Goal: Task Accomplishment & Management: Use online tool/utility

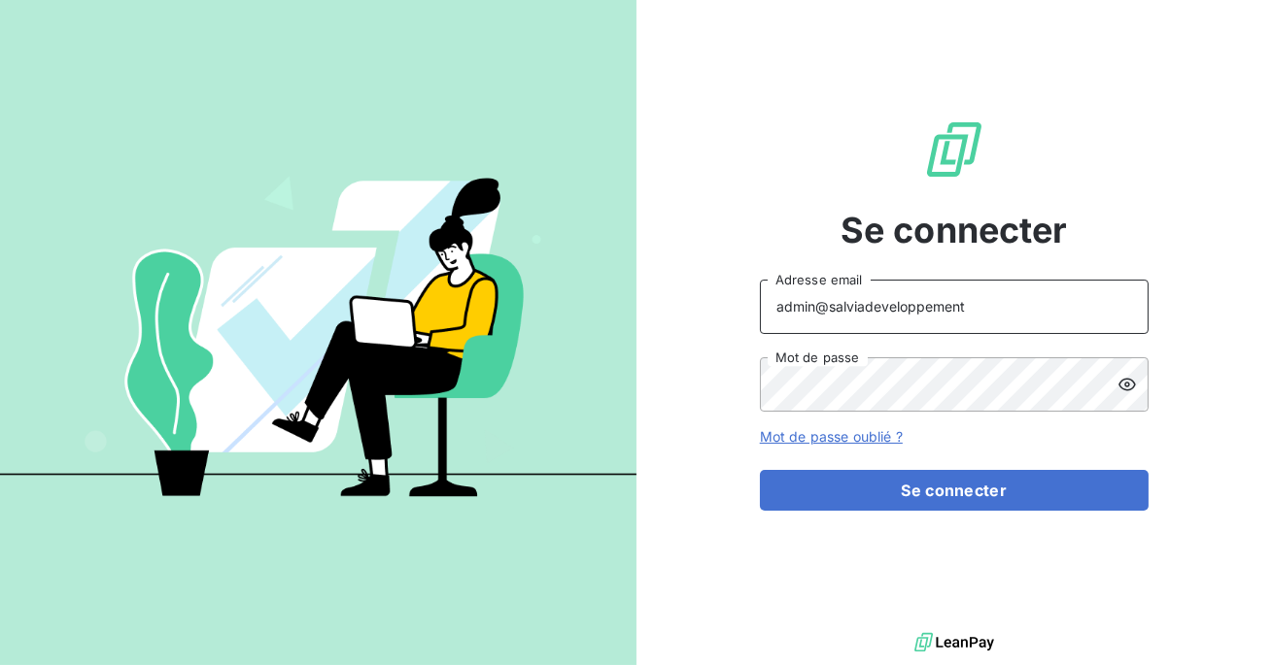
click at [963, 315] on input "admin@salviadeveloppement" at bounding box center [954, 307] width 389 height 54
type input "admin@duretelec"
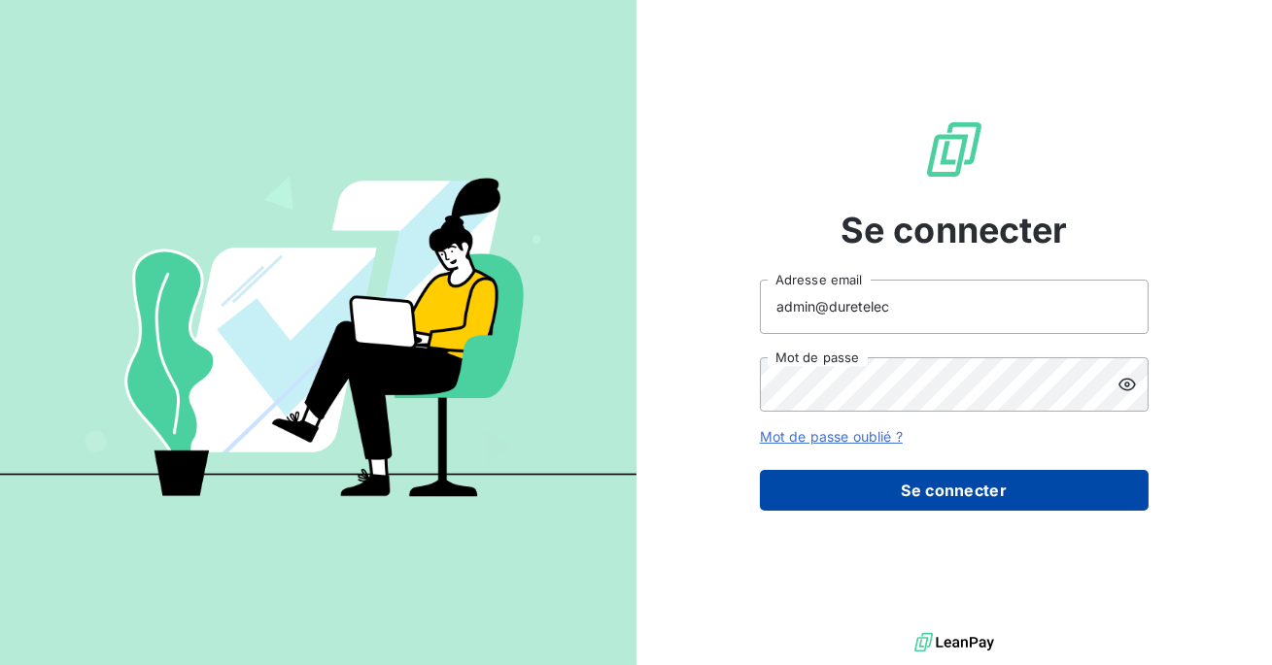
click at [901, 492] on button "Se connecter" at bounding box center [954, 490] width 389 height 41
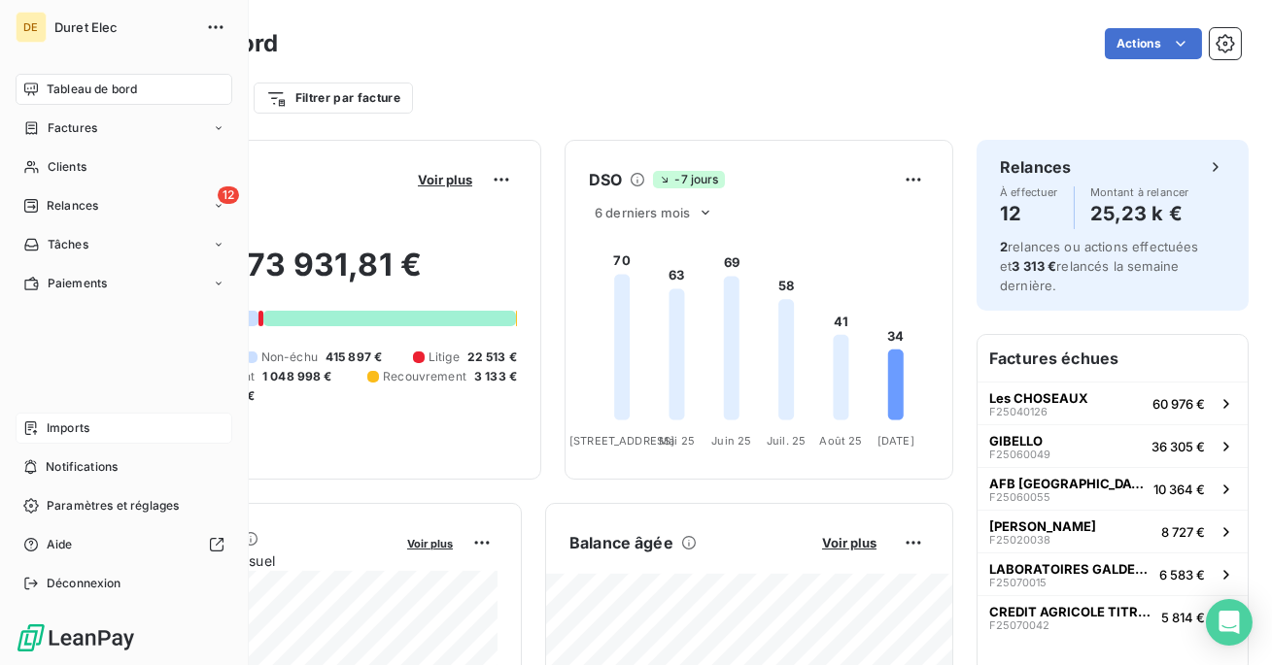
click at [56, 420] on span "Imports" at bounding box center [68, 428] width 43 height 17
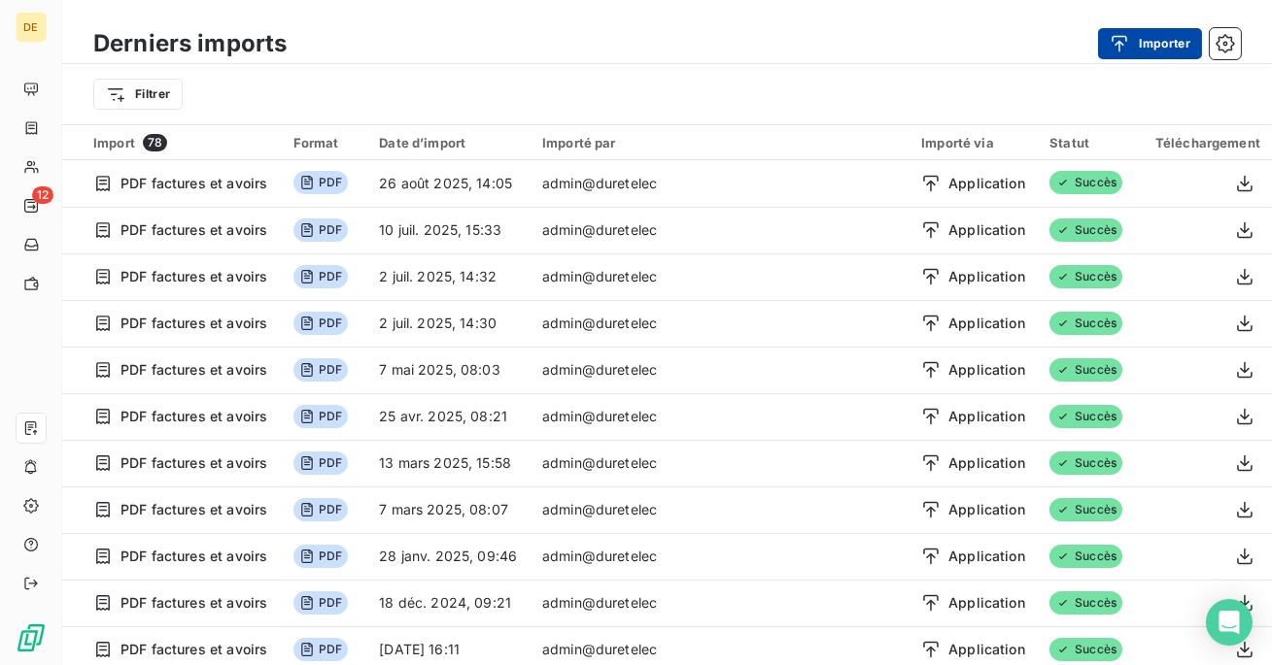
click at [1144, 43] on button "Importer" at bounding box center [1150, 43] width 104 height 31
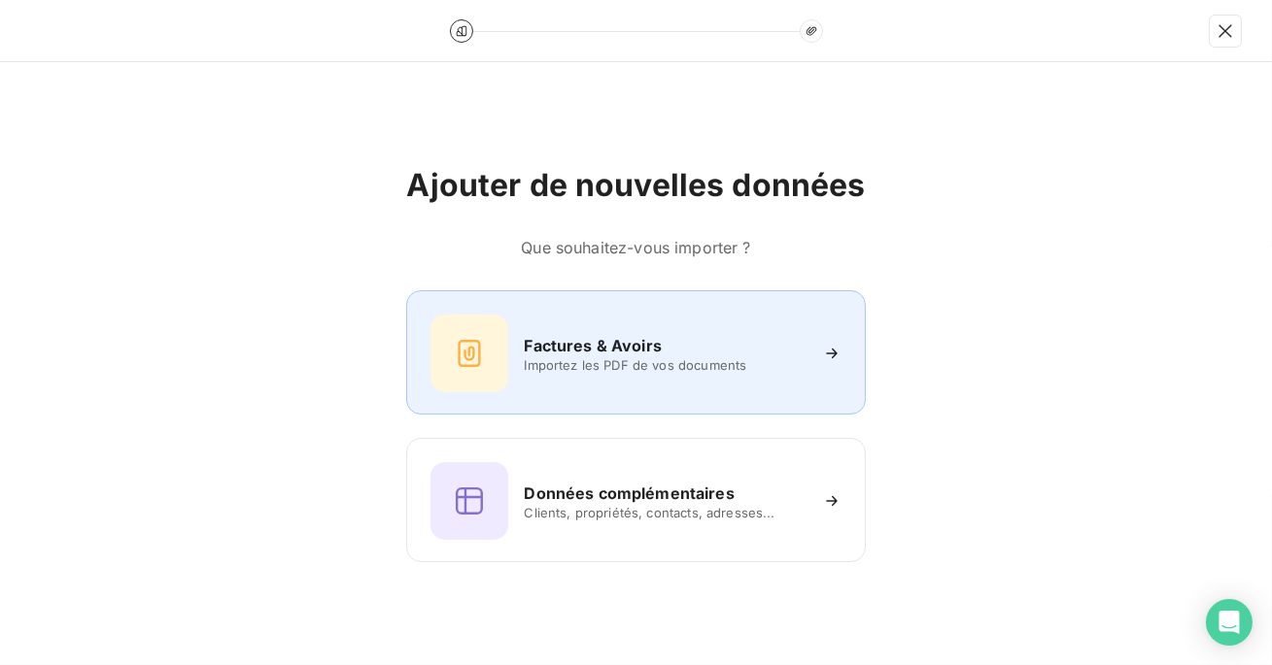
click at [702, 388] on div "Factures & Avoirs Importez les PDF de vos documents" at bounding box center [635, 354] width 410 height 78
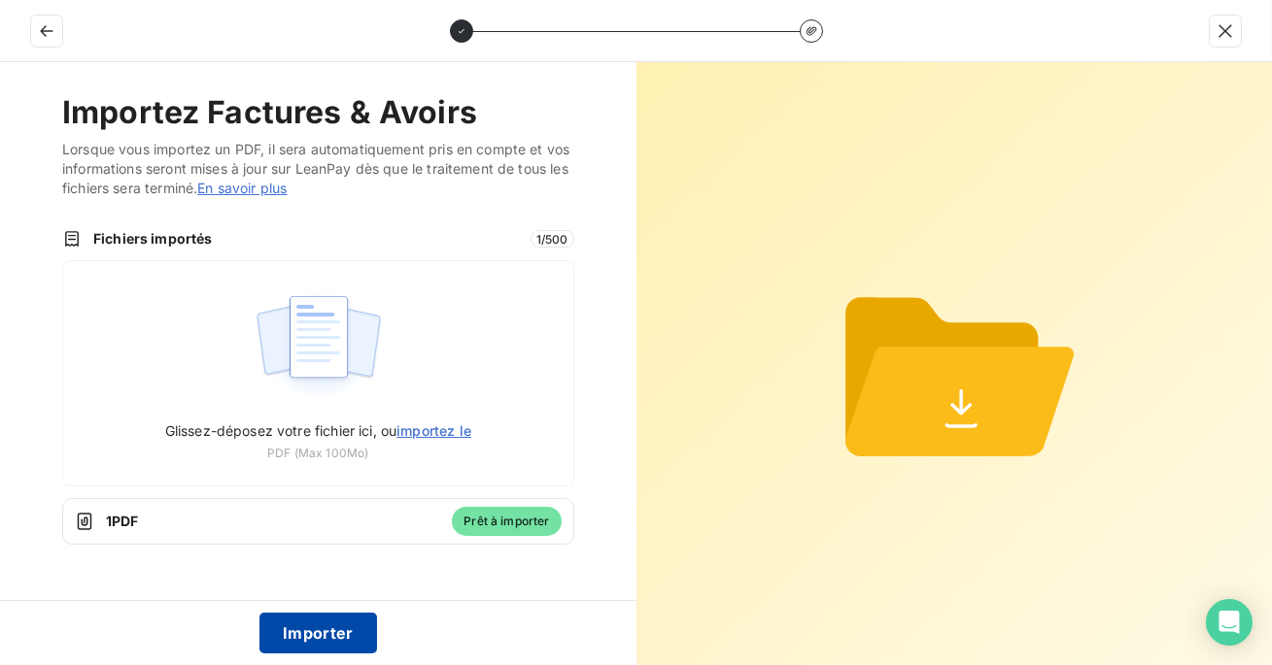
click at [349, 630] on button "Importer" at bounding box center [318, 633] width 118 height 41
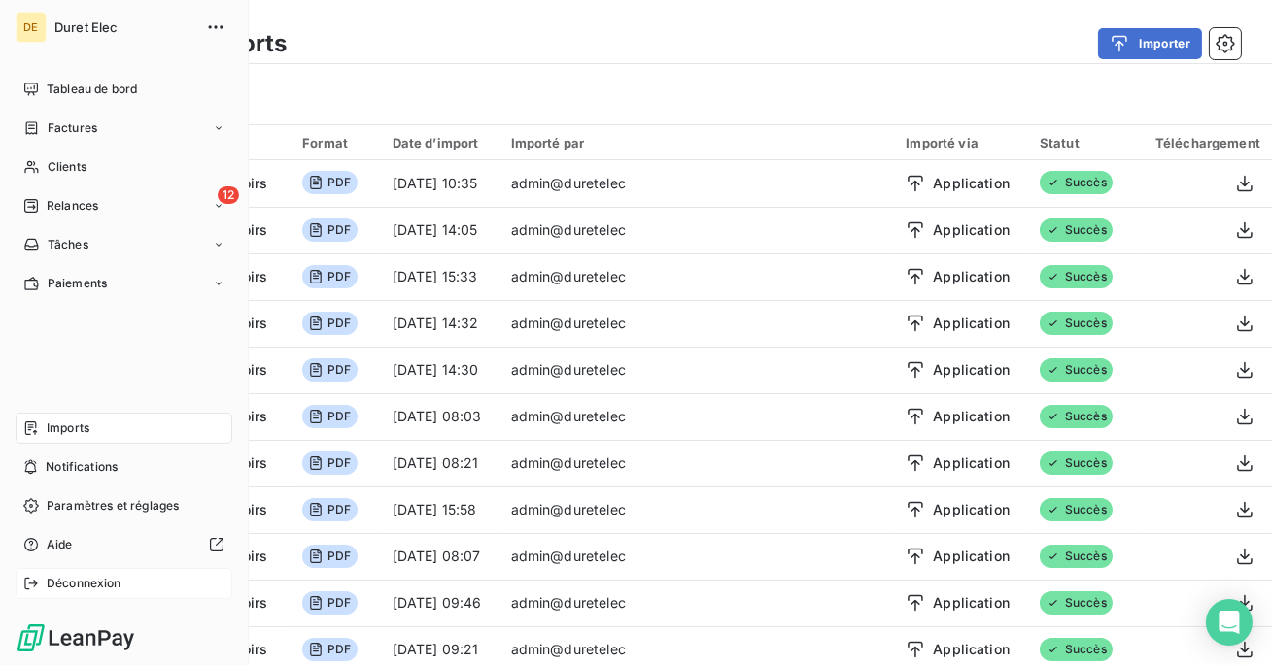
click at [68, 595] on div "Déconnexion" at bounding box center [124, 583] width 217 height 31
